Goal: Find specific page/section: Find specific page/section

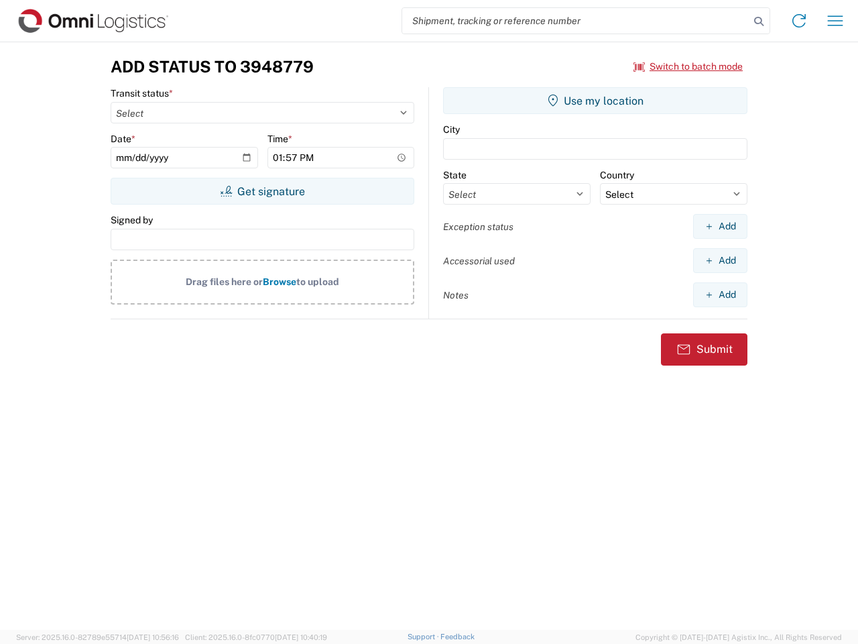
click at [576, 21] on input "search" at bounding box center [575, 20] width 347 height 25
click at [759, 21] on icon at bounding box center [759, 21] width 19 height 19
click at [799, 21] on icon at bounding box center [798, 20] width 21 height 21
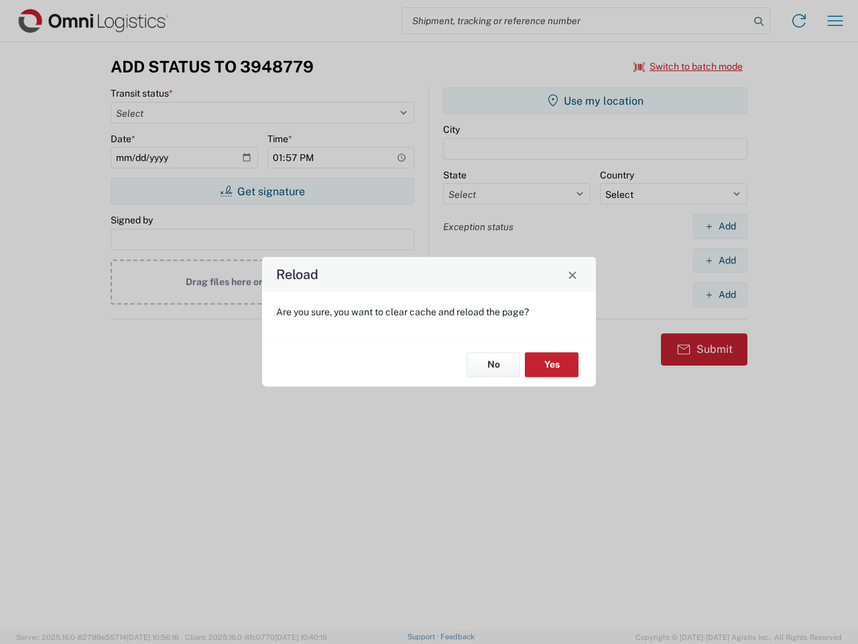
click at [835, 21] on div "Reload Are you sure, you want to clear cache and reload the page? No Yes" at bounding box center [429, 322] width 858 height 644
click at [689, 66] on div "Reload Are you sure, you want to clear cache and reload the page? No Yes" at bounding box center [429, 322] width 858 height 644
click at [262, 191] on div "Reload Are you sure, you want to clear cache and reload the page? No Yes" at bounding box center [429, 322] width 858 height 644
click at [595, 101] on div "Reload Are you sure, you want to clear cache and reload the page? No Yes" at bounding box center [429, 322] width 858 height 644
click at [720, 226] on div "Reload Are you sure, you want to clear cache and reload the page? No Yes" at bounding box center [429, 322] width 858 height 644
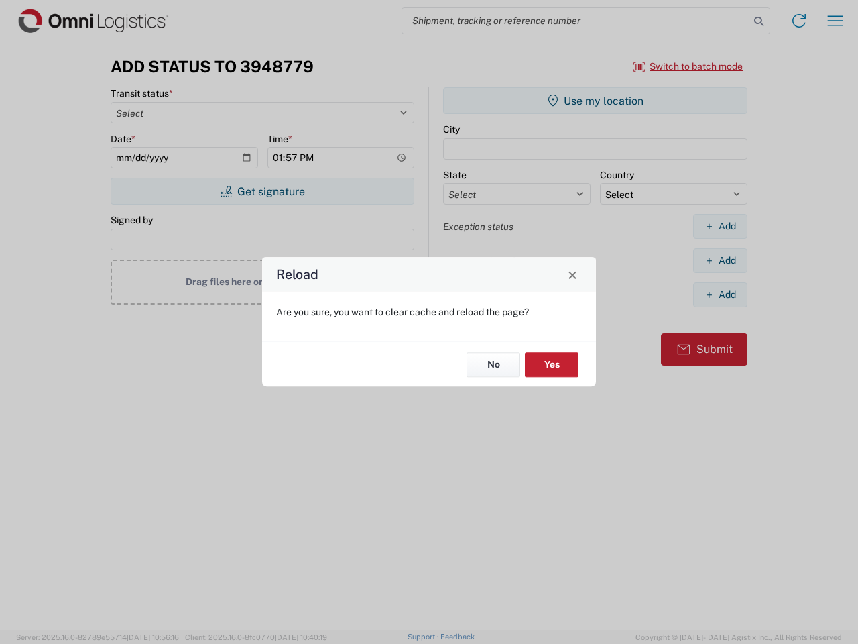
click at [720, 260] on div "Reload Are you sure, you want to clear cache and reload the page? No Yes" at bounding box center [429, 322] width 858 height 644
click at [720, 294] on div "Reload Are you sure, you want to clear cache and reload the page? No Yes" at bounding box center [429, 322] width 858 height 644
